Goal: Transaction & Acquisition: Purchase product/service

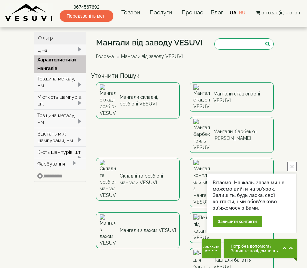
drag, startPoint x: 294, startPoint y: 165, endPoint x: 288, endPoint y: 167, distance: 5.7
click at [293, 165] on icon "close button" at bounding box center [291, 166] width 3 height 3
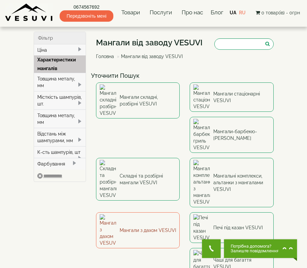
click at [180, 212] on link "Мангали з дахом VESUVI" at bounding box center [138, 230] width 84 height 36
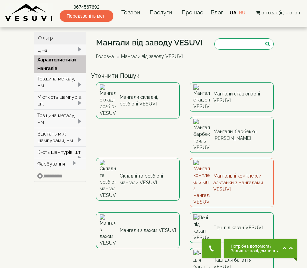
click at [190, 158] on link "Мангальні комплекси, альтанки з мангалами VESUVI" at bounding box center [232, 182] width 84 height 49
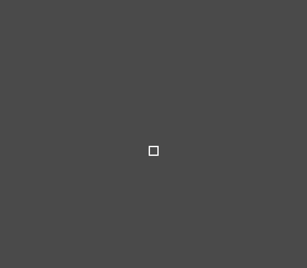
select select
